Goal: Book appointment/travel/reservation

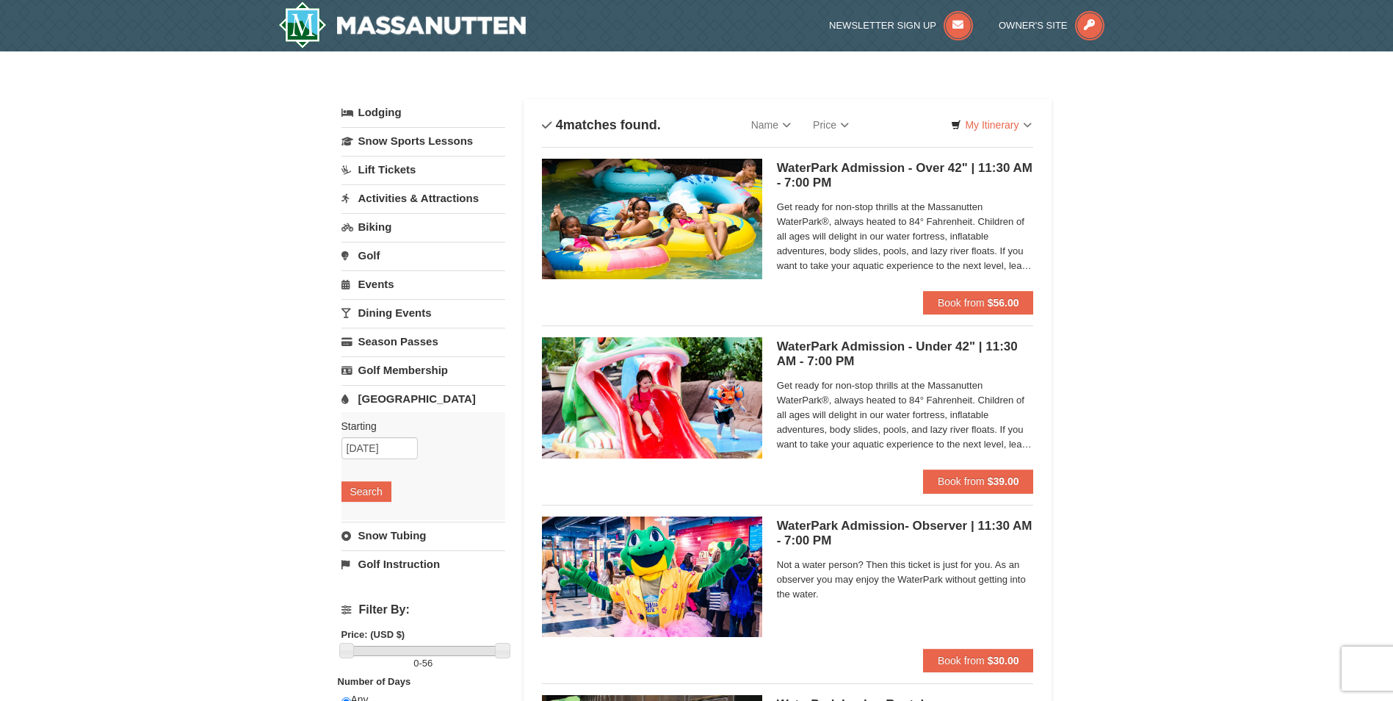
click at [377, 114] on link "Lodging" at bounding box center [423, 112] width 164 height 26
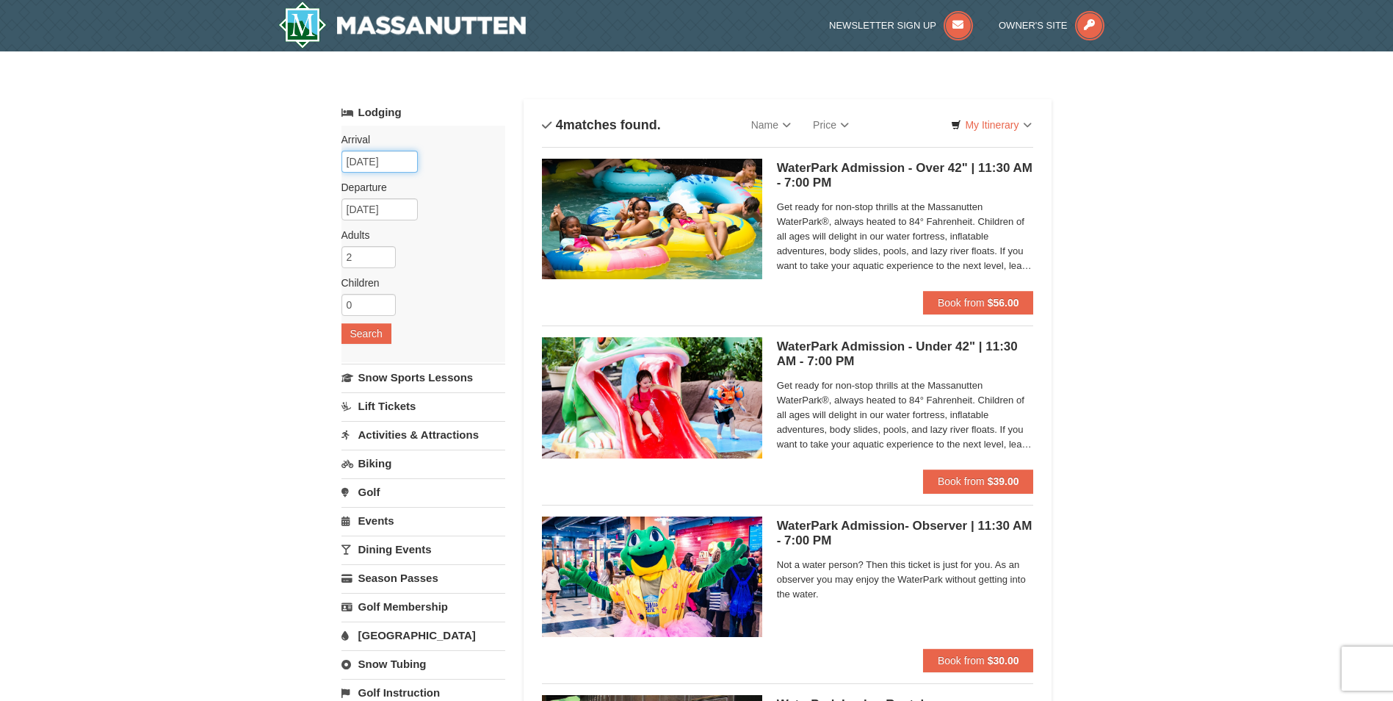
click at [391, 164] on input "[DATE]" at bounding box center [379, 162] width 76 height 22
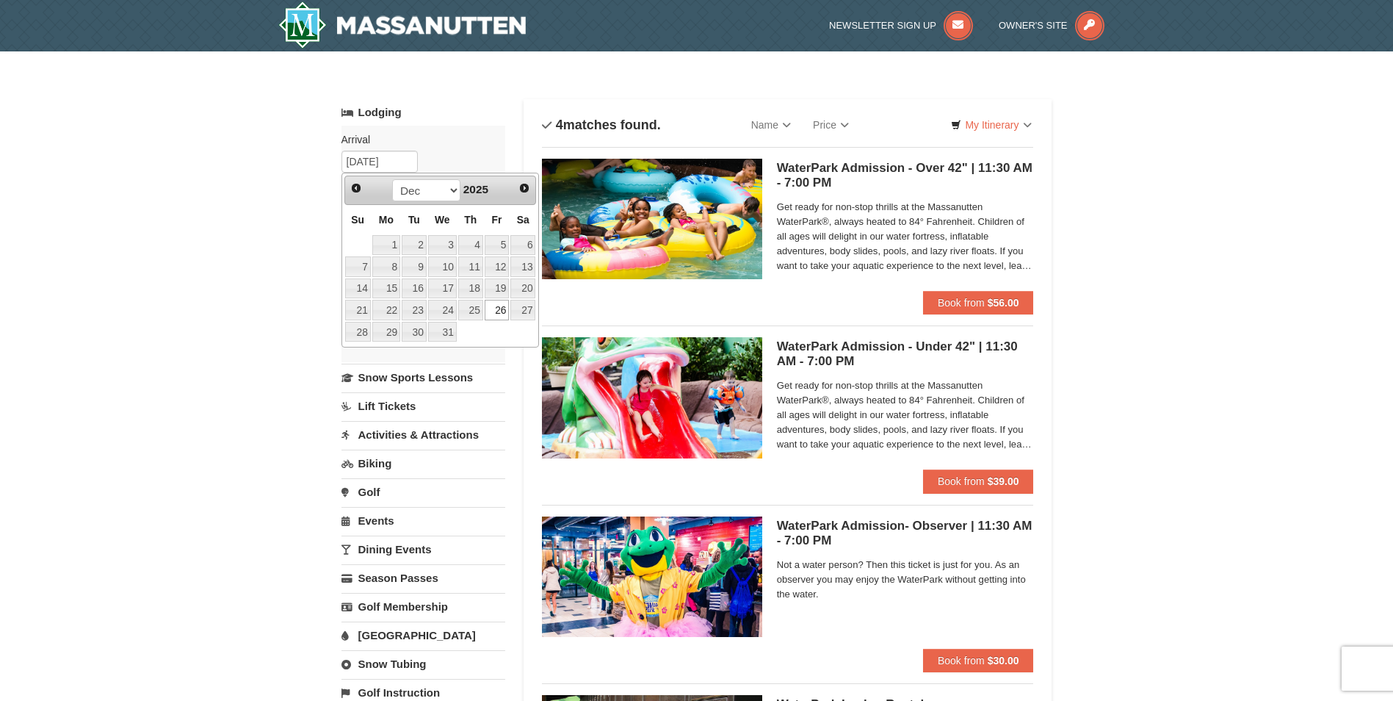
click at [472, 130] on div "Arrival Please format dates MM/DD/YYYY Please format dates MM/DD/YYYY [DATE] De…" at bounding box center [423, 244] width 164 height 236
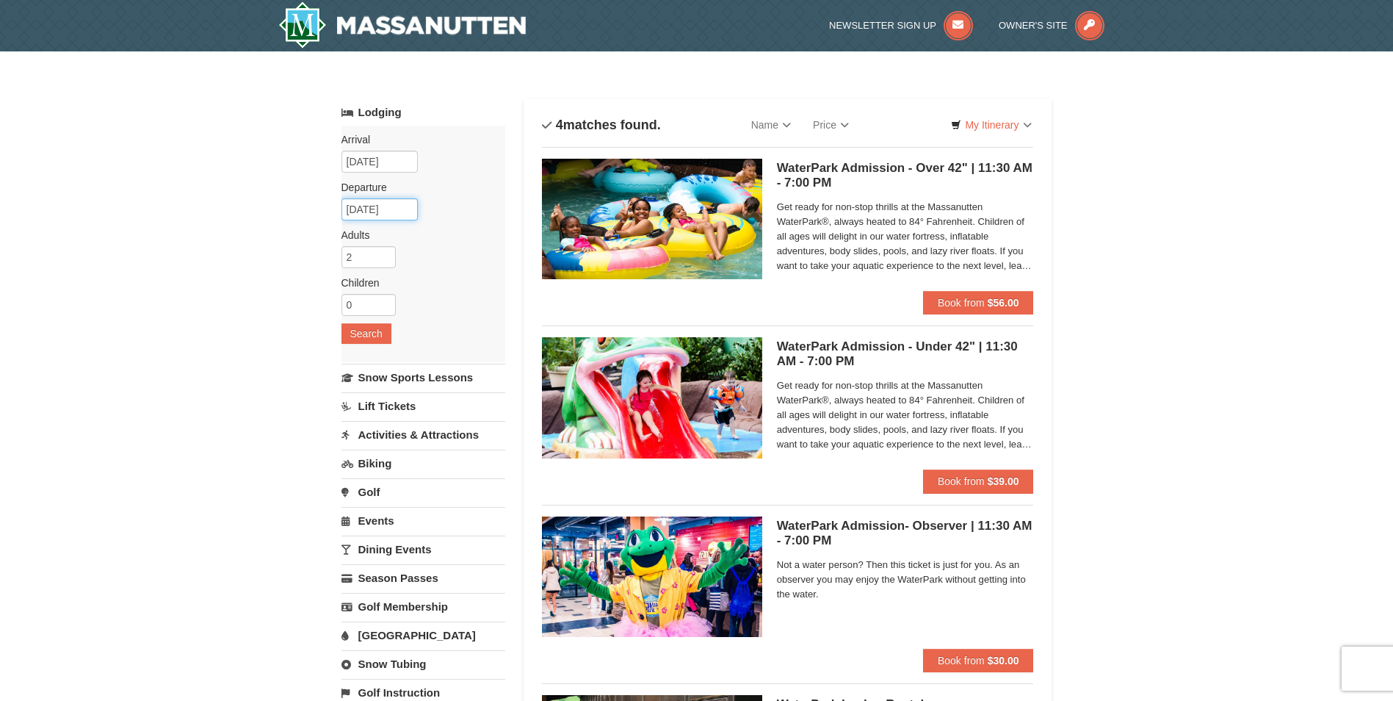
click at [383, 210] on input "[DATE]" at bounding box center [379, 209] width 76 height 22
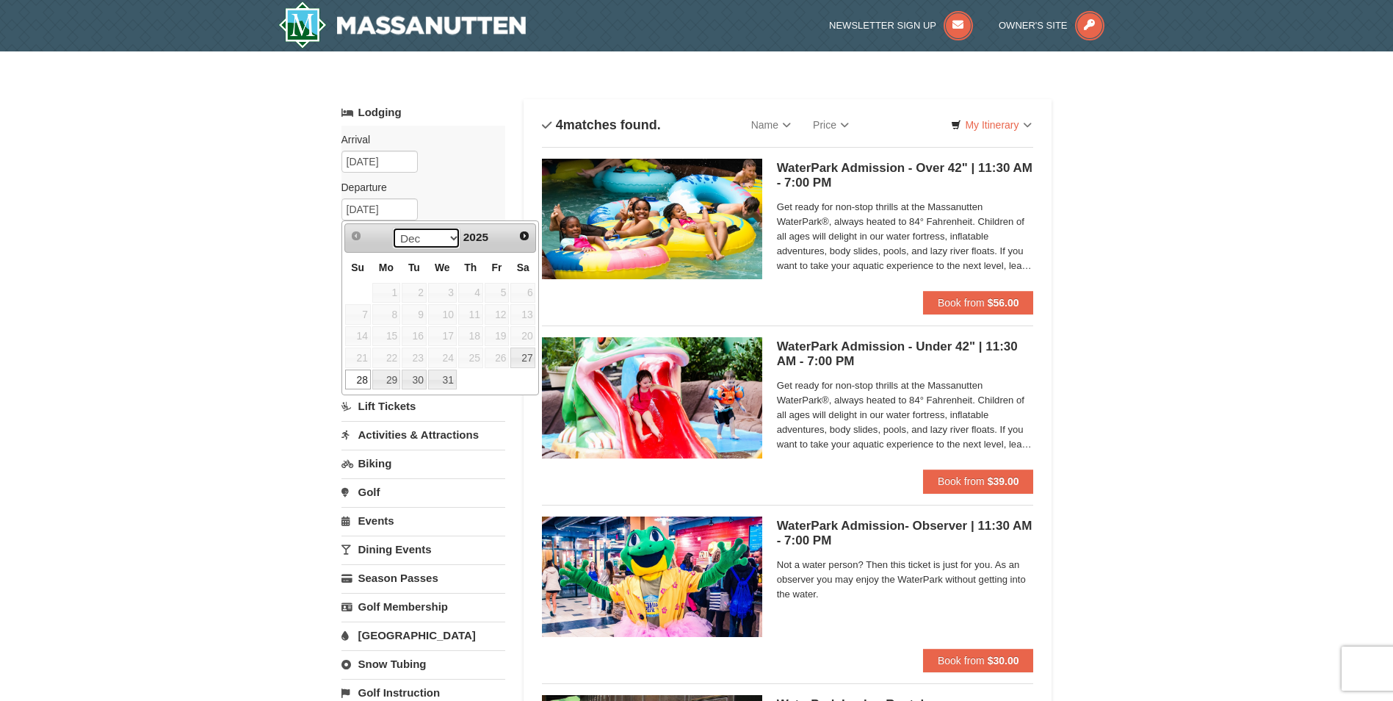
click at [446, 237] on select "Dec" at bounding box center [426, 238] width 68 height 22
click at [529, 235] on span "Next" at bounding box center [524, 236] width 12 height 12
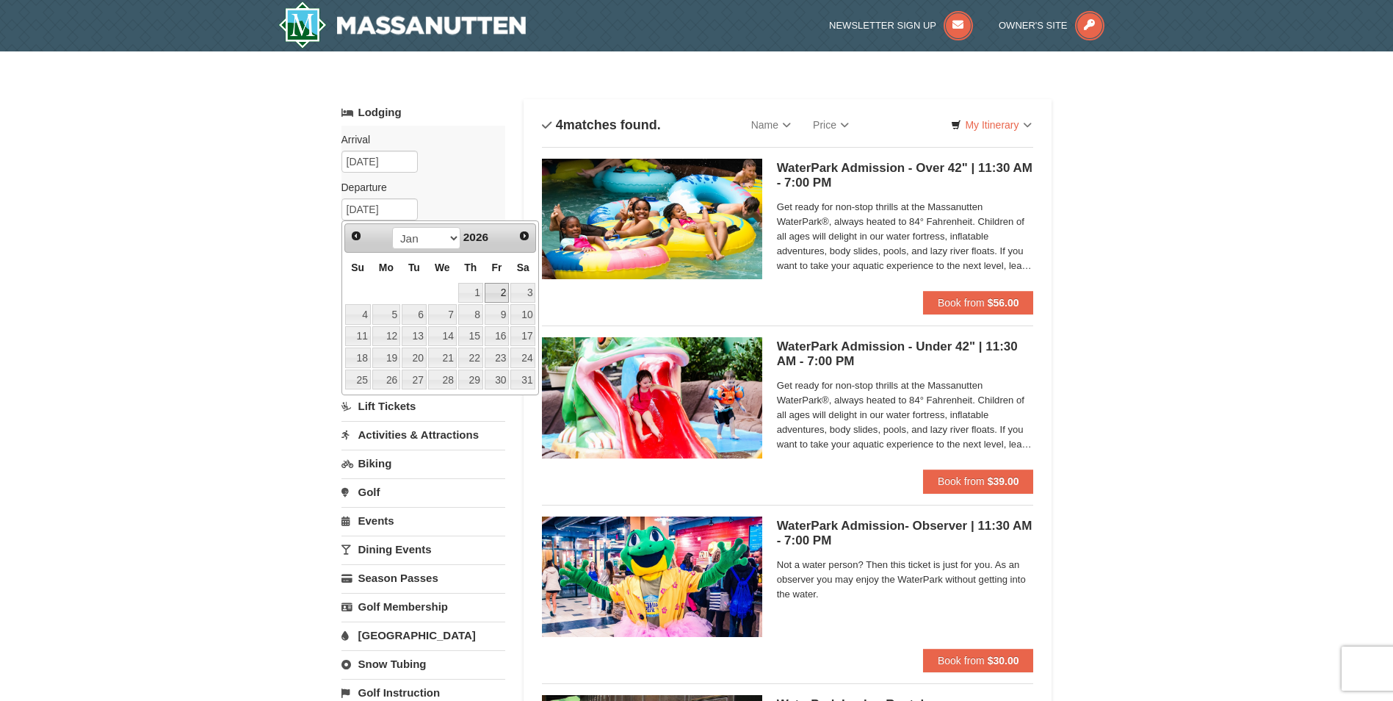
click at [504, 295] on link "2" at bounding box center [497, 293] width 25 height 21
type input "[DATE]"
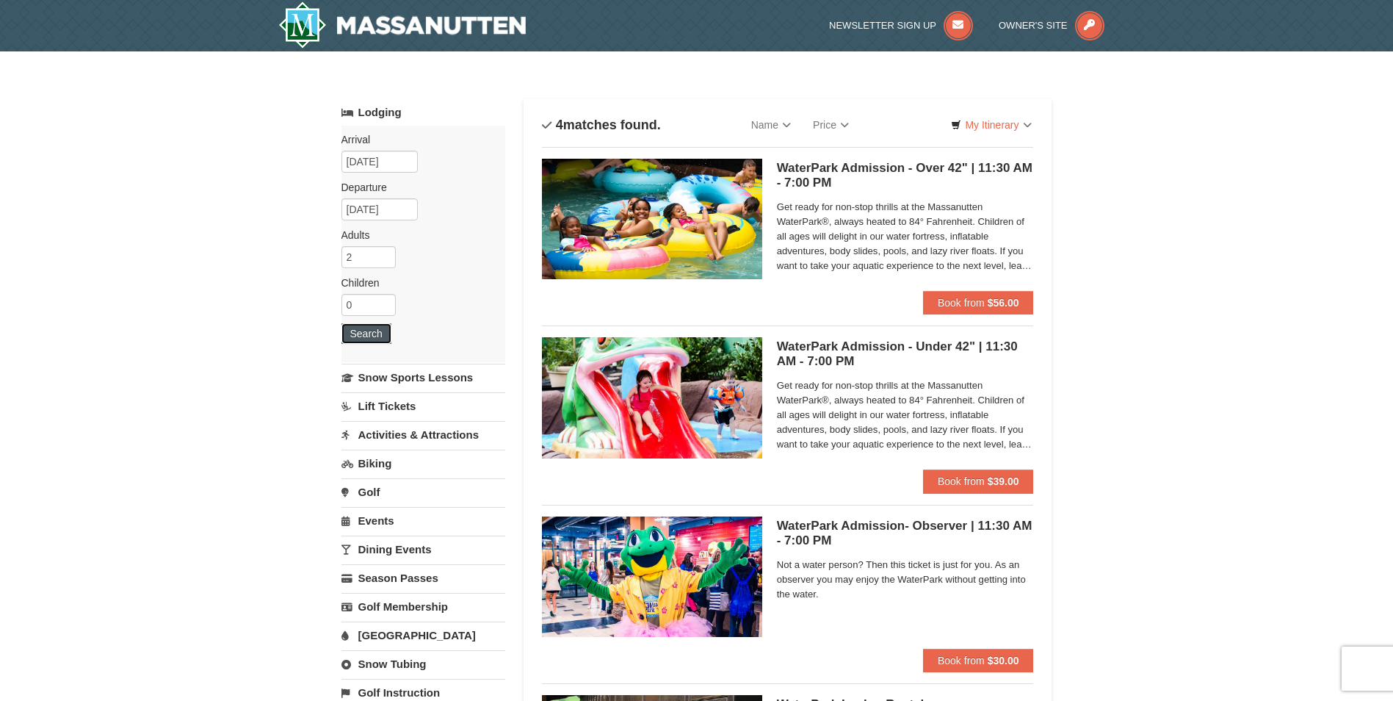
click at [372, 340] on button "Search" at bounding box center [366, 333] width 50 height 21
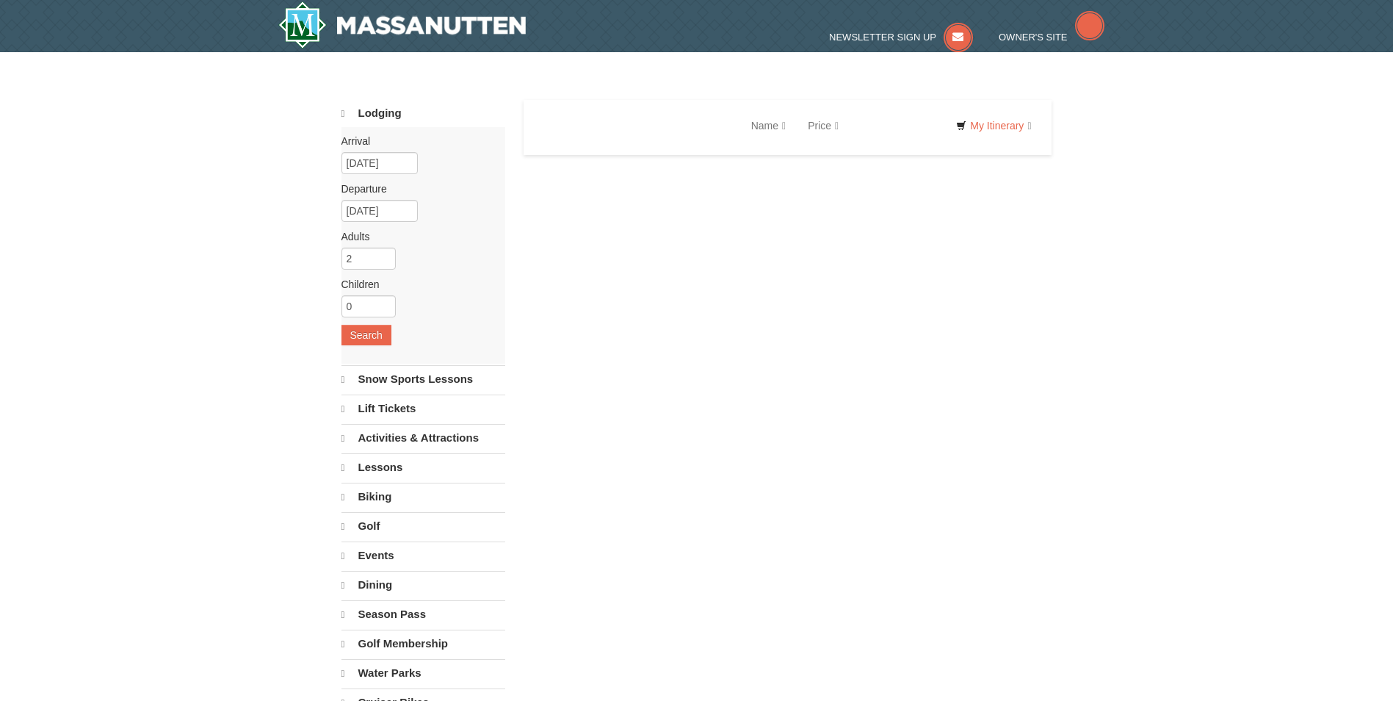
select select "10"
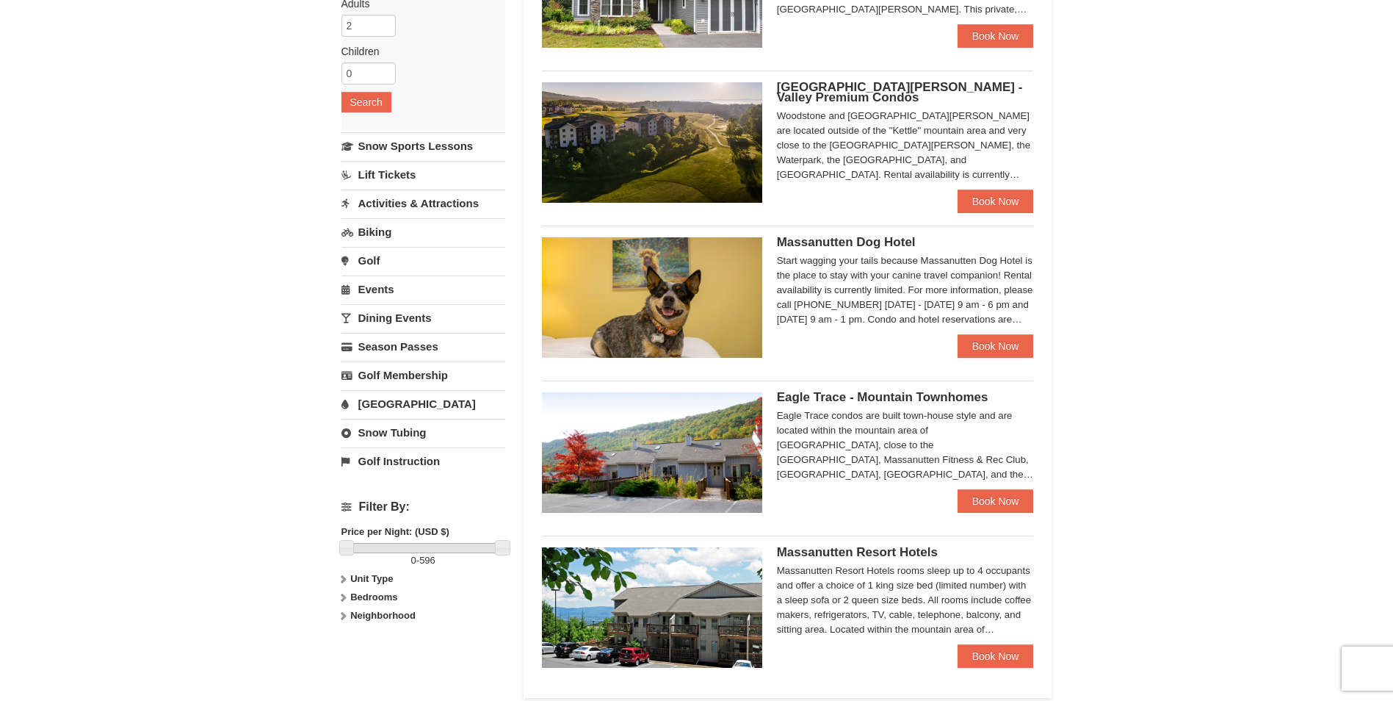
scroll to position [147, 0]
